Goal: Use online tool/utility: Utilize a website feature to perform a specific function

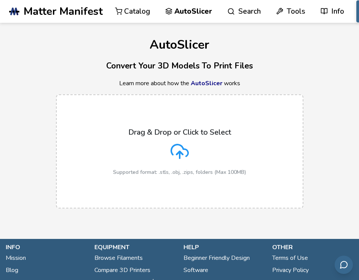
drag, startPoint x: 0, startPoint y: 0, endPoint x: 174, endPoint y: 143, distance: 224.8
click at [174, 143] on icon at bounding box center [180, 151] width 18 height 18
click at [0, 0] on input "Drag & Drop or Click to Select Supported format: .stls, .obj, .zips, folders (M…" at bounding box center [0, 0] width 0 height 0
click at [163, 154] on div "Drag & Drop or Click to Select Supported format: .stls, .obj, .zips, folders (M…" at bounding box center [179, 152] width 133 height 48
click at [0, 0] on input "Drag & Drop or Click to Select Supported format: .stls, .obj, .zips, folders (M…" at bounding box center [0, 0] width 0 height 0
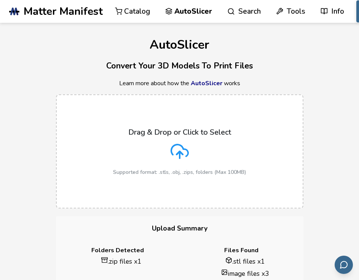
click at [201, 124] on label "Drag & Drop or Click to Select Supported format: .stls, .obj, .zips, folders (M…" at bounding box center [179, 151] width 247 height 114
click at [0, 0] on input "Drag & Drop or Click to Select Supported format: .stls, .obj, .zips, folders (M…" at bounding box center [0, 0] width 0 height 0
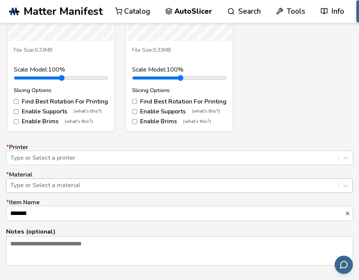
scroll to position [419, 0]
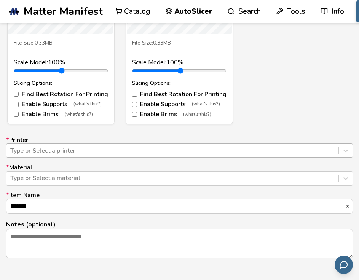
click at [109, 153] on div at bounding box center [172, 151] width 324 height 8
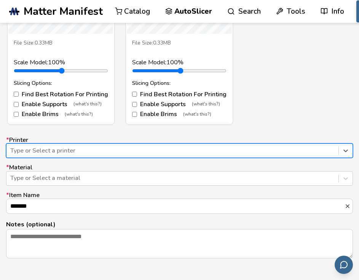
click at [107, 147] on div at bounding box center [172, 151] width 324 height 8
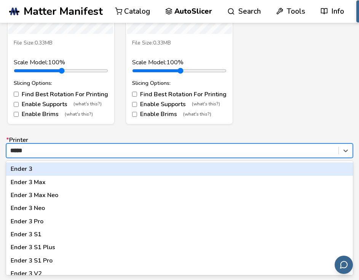
type input "*****"
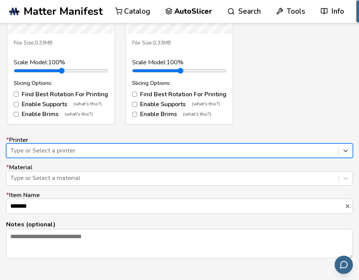
click at [110, 154] on div at bounding box center [172, 151] width 324 height 8
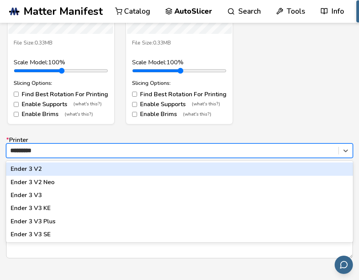
type input "**********"
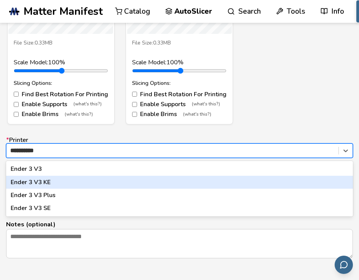
click at [106, 180] on div "Ender 3 V3 KE" at bounding box center [179, 182] width 347 height 13
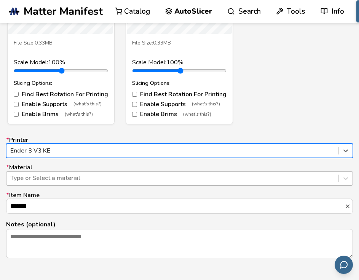
click at [104, 182] on div at bounding box center [172, 178] width 324 height 8
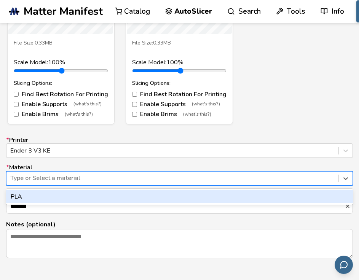
click at [93, 193] on div "PLA" at bounding box center [179, 196] width 347 height 13
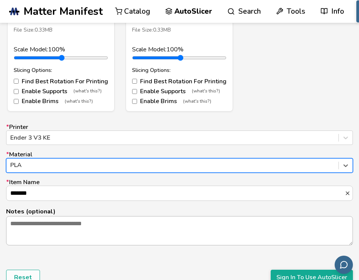
scroll to position [533, 0]
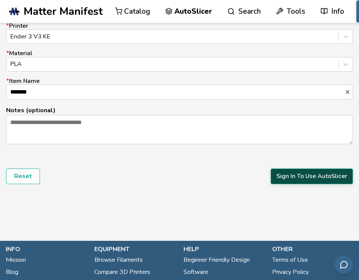
click at [318, 176] on button "Sign In To Use AutoSlicer" at bounding box center [312, 176] width 82 height 15
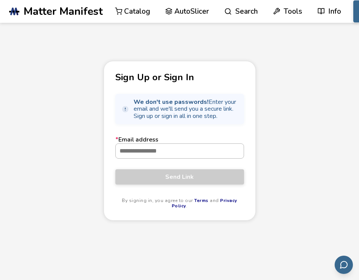
click at [143, 148] on input "* Email address" at bounding box center [180, 151] width 128 height 14
click at [284, 120] on div "Sign Up or Sign In We don't use passwords! Enter your email and we'll send you …" at bounding box center [179, 189] width 359 height 256
click at [179, 152] on input "* Email address" at bounding box center [180, 151] width 128 height 14
type input "**********"
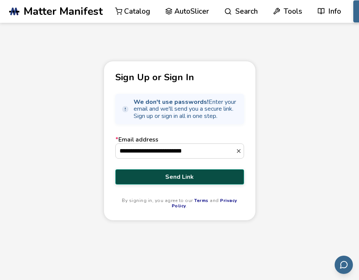
click at [191, 177] on span "Send Link" at bounding box center [179, 177] width 117 height 7
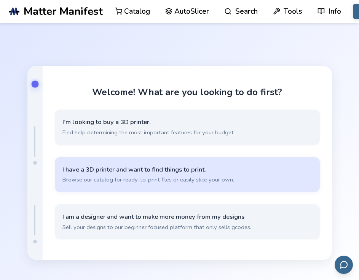
click at [141, 172] on span "I have a 3D printer and want to find things to print." at bounding box center [187, 170] width 250 height 8
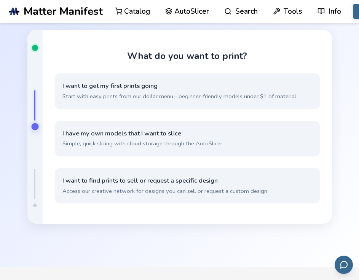
scroll to position [114, 0]
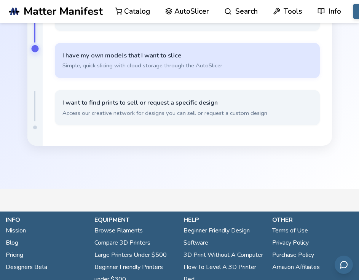
click at [123, 46] on button "I have my own models that I want to slice Simple, quick slicing with cloud stor…" at bounding box center [187, 60] width 265 height 35
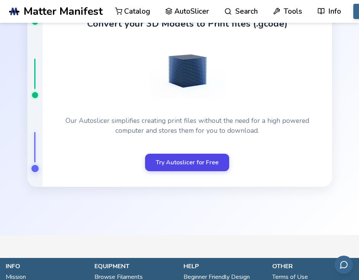
scroll to position [43, 0]
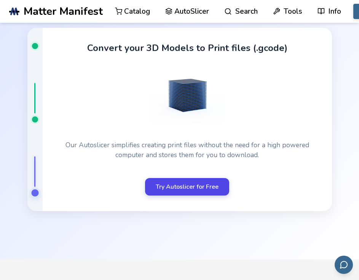
click at [214, 187] on link "Try Autoslicer for Free" at bounding box center [187, 187] width 84 height 18
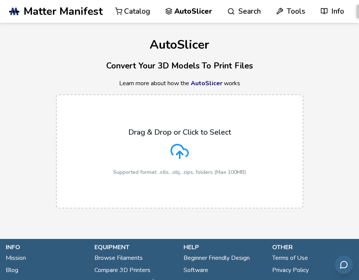
click at [133, 145] on div "Drag & Drop or Click to Select Supported format: .stls, .obj, .zips, folders (M…" at bounding box center [179, 152] width 133 height 48
click at [0, 0] on input "Drag & Drop or Click to Select Supported format: .stls, .obj, .zips, folders (M…" at bounding box center [0, 0] width 0 height 0
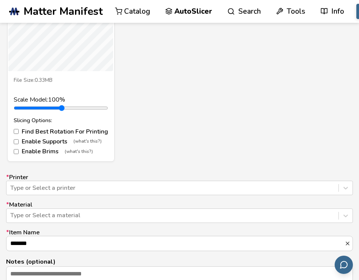
scroll to position [419, 0]
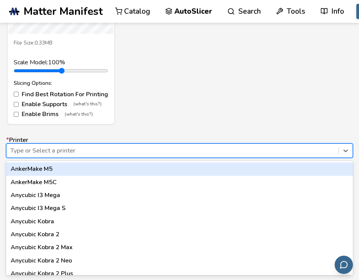
click at [102, 154] on div at bounding box center [172, 151] width 324 height 8
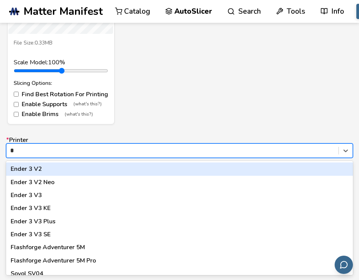
type input "**"
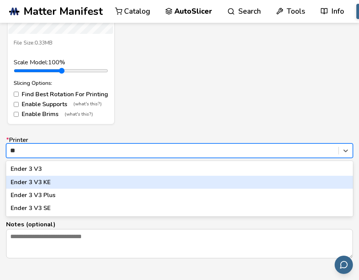
click at [107, 179] on div "Ender 3 V3 KE" at bounding box center [179, 182] width 347 height 13
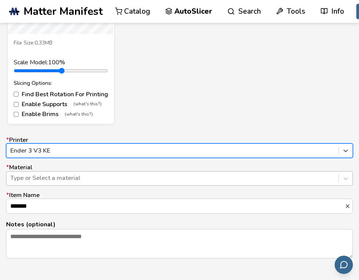
click at [108, 179] on div at bounding box center [172, 178] width 324 height 8
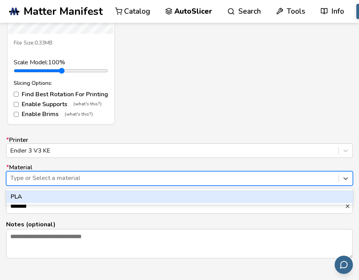
click at [96, 197] on div "PLA" at bounding box center [179, 196] width 347 height 13
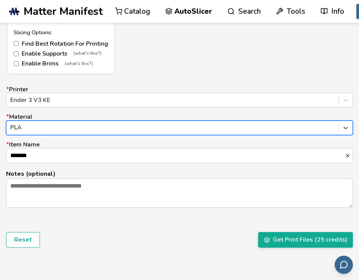
scroll to position [533, 0]
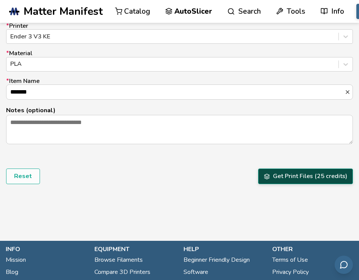
click at [297, 180] on button "Get Print Files (25 credits)" at bounding box center [305, 176] width 95 height 15
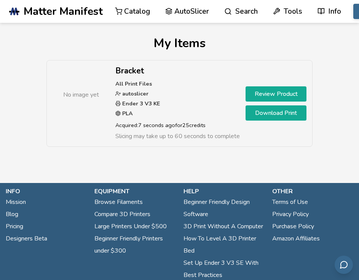
click at [291, 92] on link "Review Product" at bounding box center [276, 93] width 61 height 15
